Goal: Register for event/course

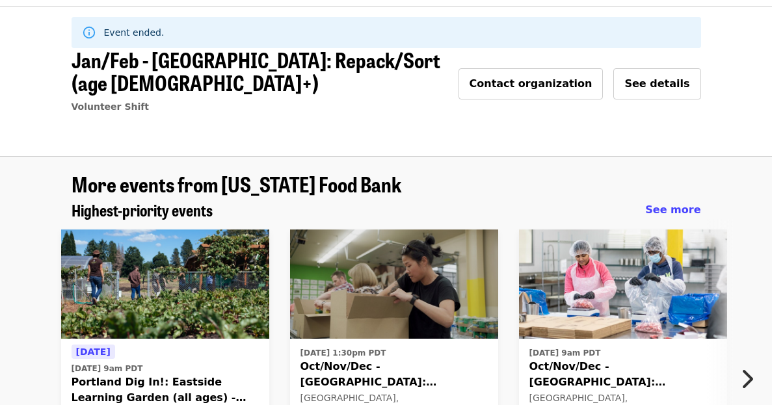
scroll to position [49, 0]
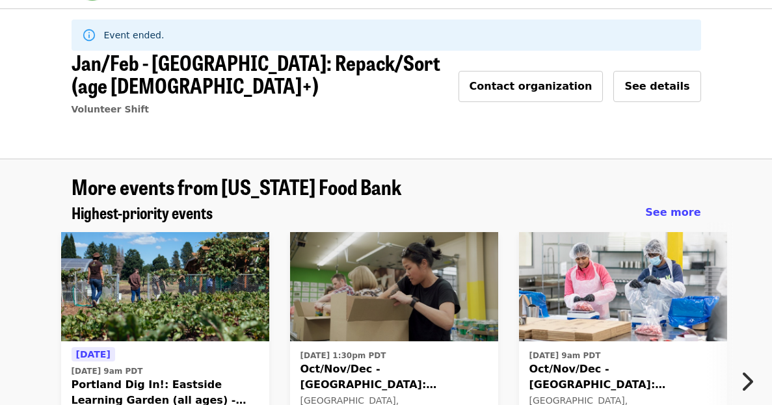
click at [614, 350] on span "[DATE] 9am PDT" at bounding box center [622, 356] width 187 height 12
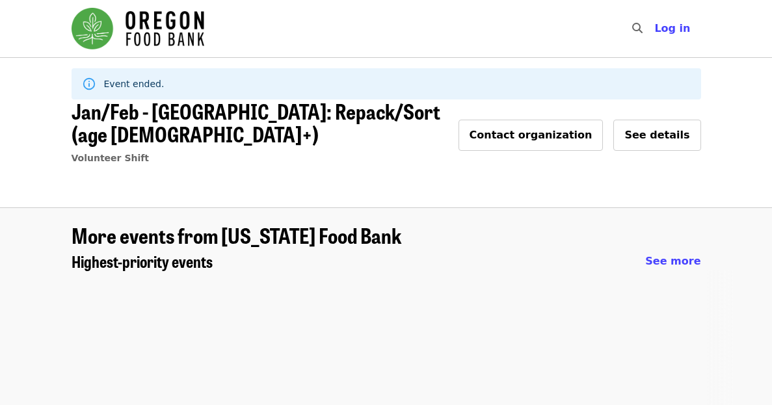
scroll to position [49, 0]
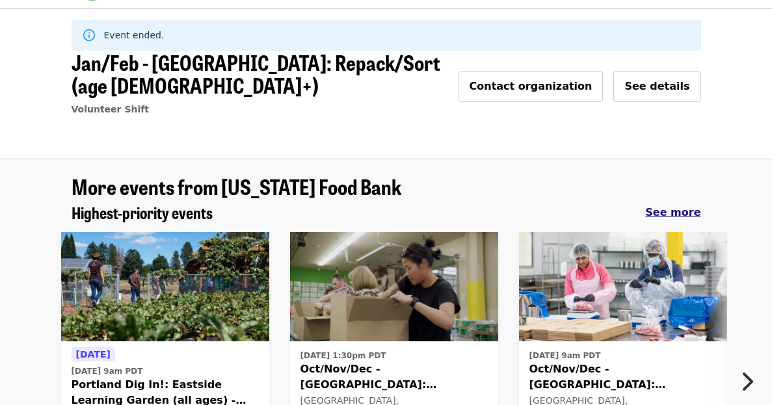
click at [688, 206] on span "See more" at bounding box center [672, 212] width 55 height 12
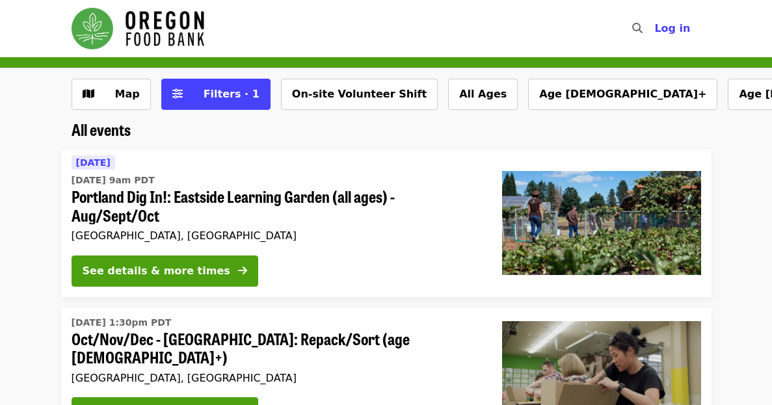
scroll to position [1, 0]
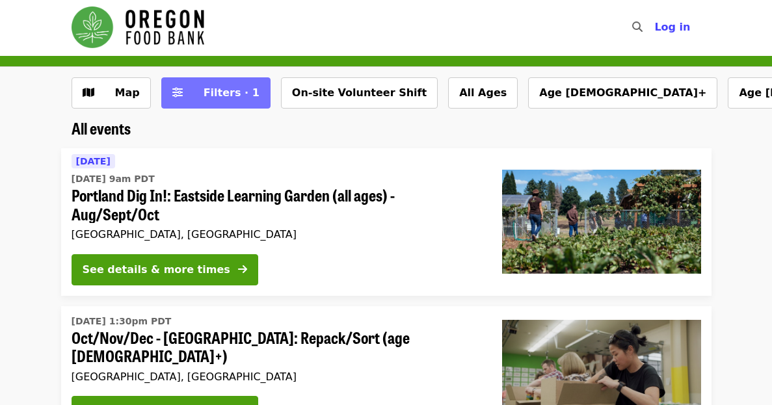
click at [213, 98] on span "Filters · 1" at bounding box center [231, 92] width 56 height 12
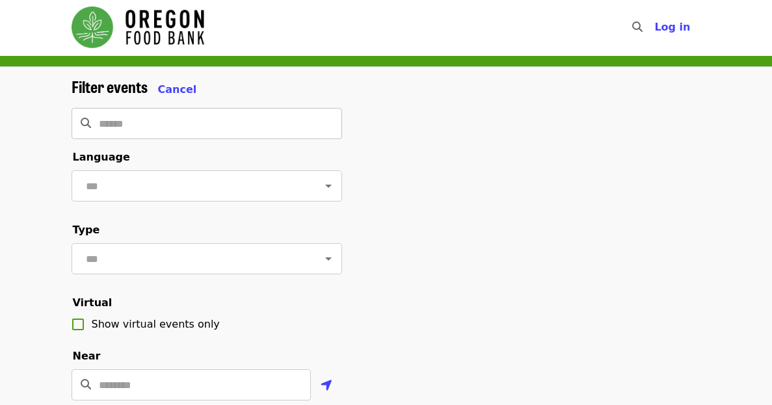
click at [162, 116] on input "Search" at bounding box center [220, 123] width 243 height 31
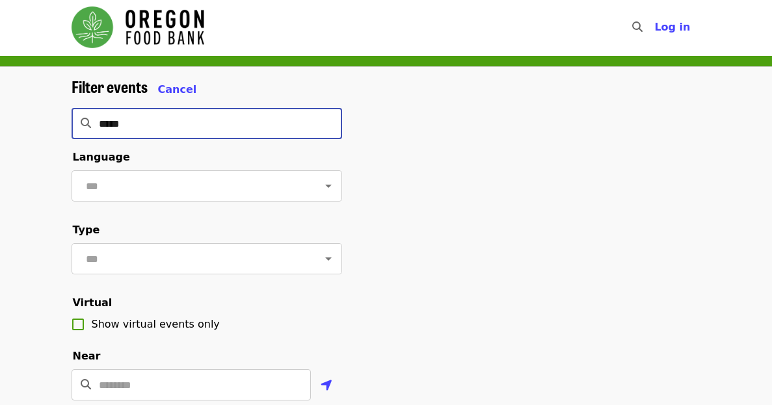
type input "******"
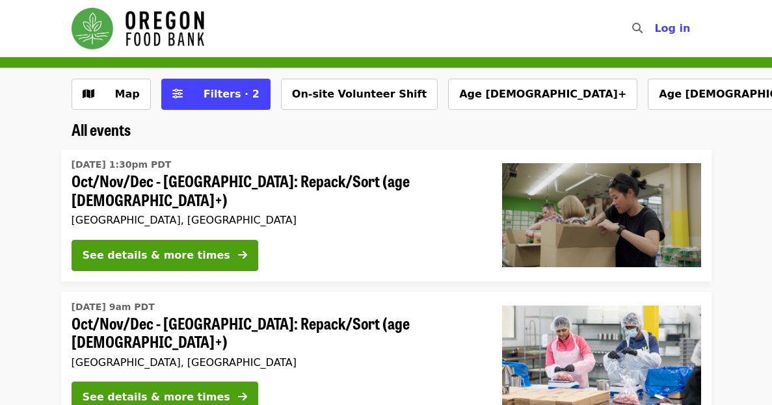
click at [304, 320] on span "Oct/Nov/Dec - [GEOGRAPHIC_DATA]: Repack/Sort (age [DEMOGRAPHIC_DATA]+)" at bounding box center [277, 333] width 410 height 38
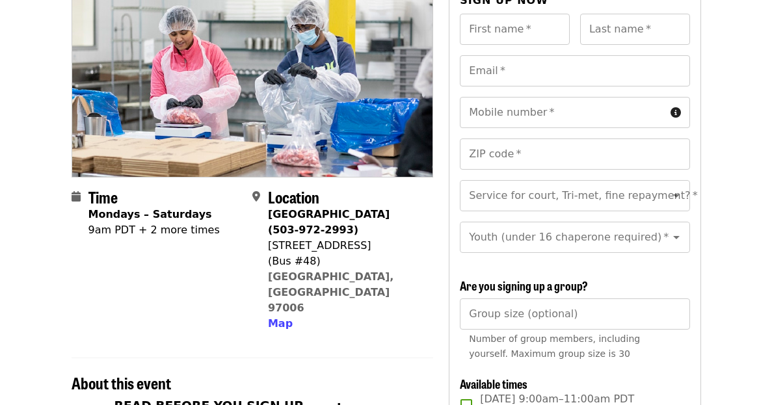
scroll to position [144, 0]
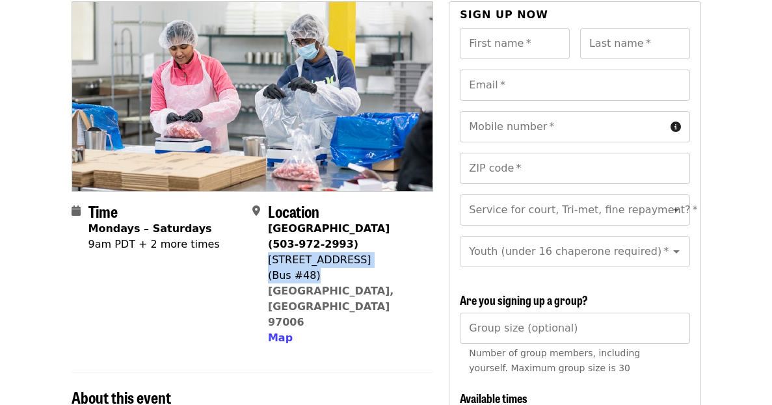
drag, startPoint x: 268, startPoint y: 232, endPoint x: 356, endPoint y: 251, distance: 89.1
click at [356, 251] on span "[GEOGRAPHIC_DATA] (503-972-2993) [STREET_ADDRESS] Map" at bounding box center [345, 283] width 155 height 125
copy span "[STREET_ADDRESS])"
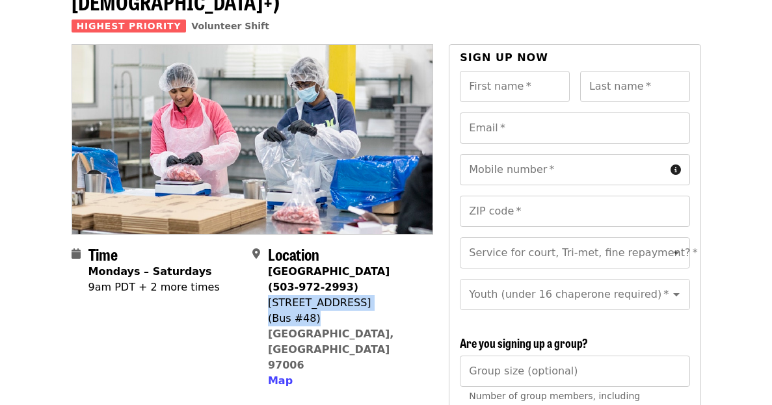
scroll to position [105, 0]
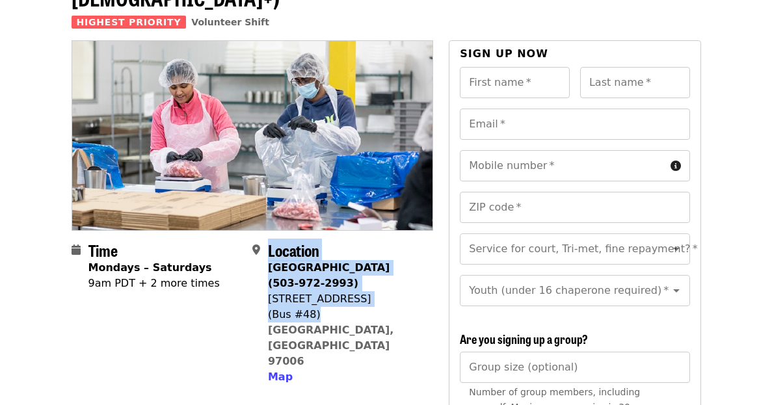
drag, startPoint x: 265, startPoint y: 304, endPoint x: 433, endPoint y: 285, distance: 169.4
click at [433, 285] on section "Time Mondays – Saturdays 9am PDT + 2 more times Location [GEOGRAPHIC_DATA] (503…" at bounding box center [253, 318] width 362 height 154
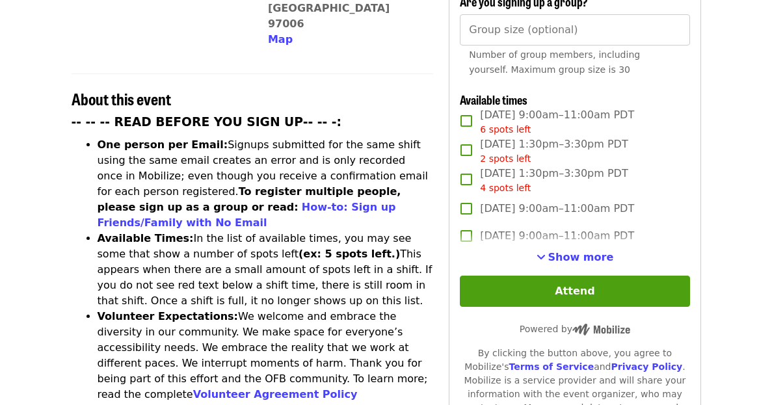
scroll to position [443, 0]
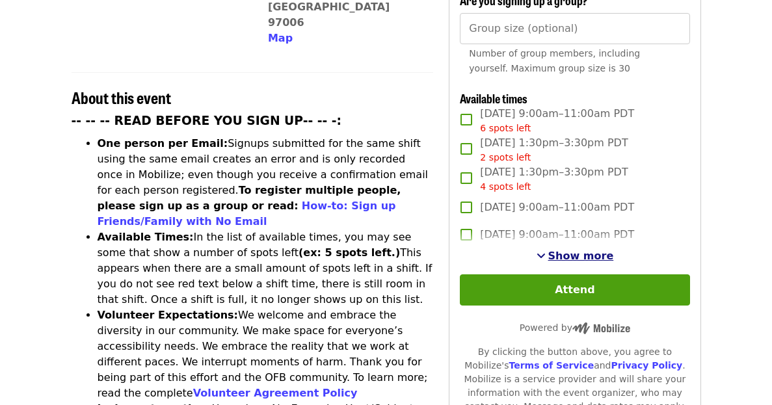
click at [558, 250] on span "Show more" at bounding box center [581, 256] width 66 height 12
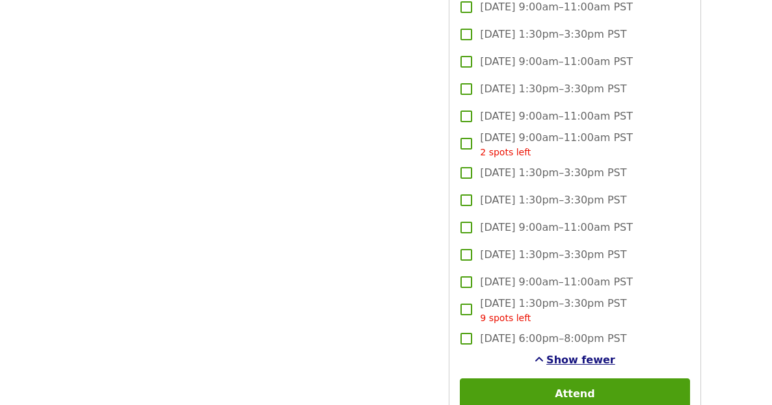
scroll to position [2144, 0]
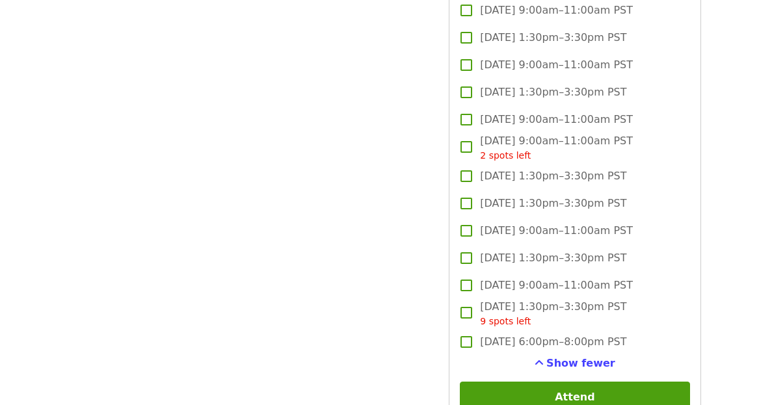
drag, startPoint x: 637, startPoint y: 231, endPoint x: 482, endPoint y: 224, distance: 155.6
click at [482, 244] on label "[DATE] 1:30pm–3:30pm PST" at bounding box center [565, 257] width 226 height 27
copy span "[DATE] 1:30pm–3:30pm PST"
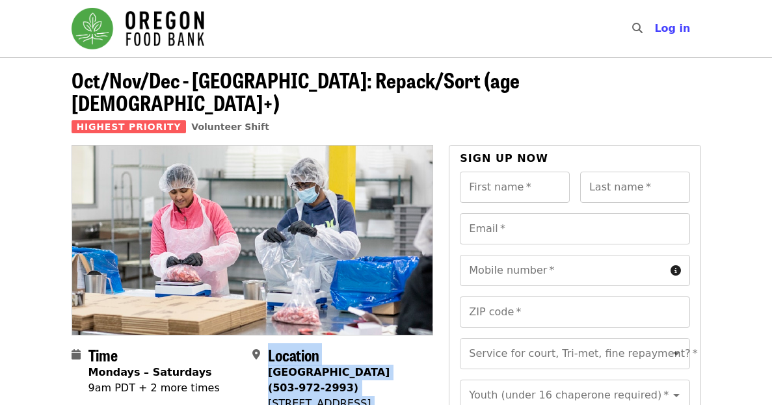
click at [359, 172] on img at bounding box center [252, 240] width 361 height 189
click at [337, 176] on img at bounding box center [252, 240] width 361 height 189
